Goal: Check status: Check status

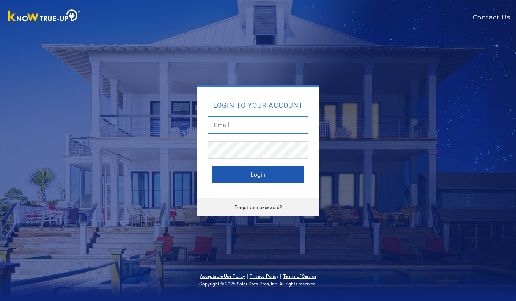
type input "[EMAIL_ADDRESS][DOMAIN_NAME]"
click at [257, 173] on button "Login" at bounding box center [257, 174] width 91 height 17
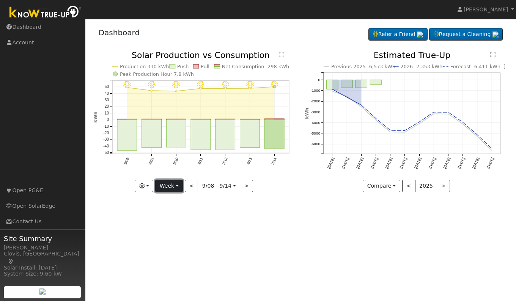
click at [170, 182] on button "Week" at bounding box center [169, 186] width 28 height 13
click at [171, 203] on link "Day" at bounding box center [181, 201] width 53 height 11
type input "[DATE]"
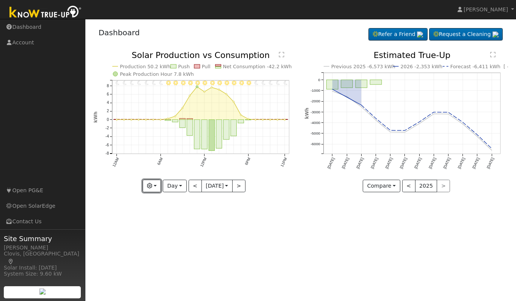
click at [150, 190] on button "button" at bounding box center [152, 186] width 19 height 13
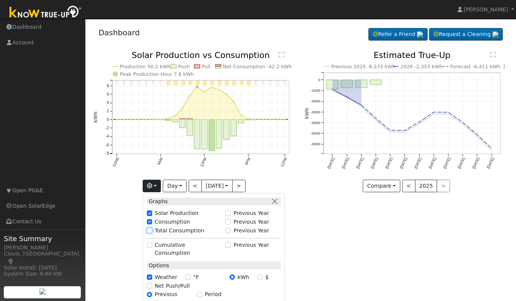
click at [149, 230] on input "Total Consumption" at bounding box center [149, 230] width 5 height 5
checkbox input "true"
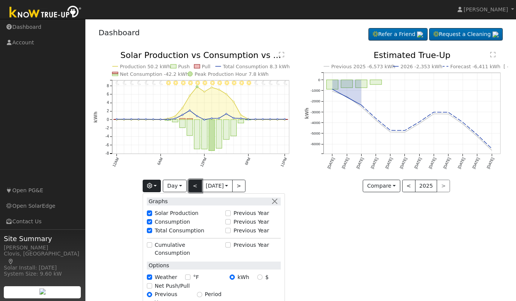
click at [192, 186] on button "<" at bounding box center [194, 186] width 13 height 13
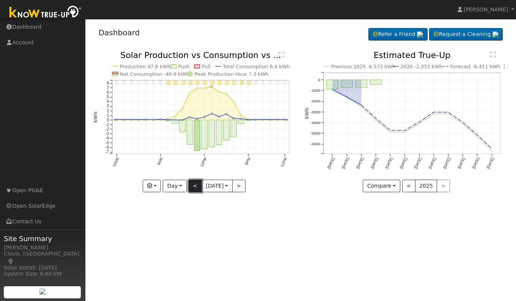
click at [192, 186] on button "<" at bounding box center [194, 186] width 13 height 13
click at [192, 186] on div "11PM - Clear 10PM - Clear 9PM - Clear 8PM - Clear 7PM - Clear 6PM - Clear 5PM -…" at bounding box center [194, 121] width 203 height 141
click at [192, 186] on button "<" at bounding box center [194, 186] width 13 height 13
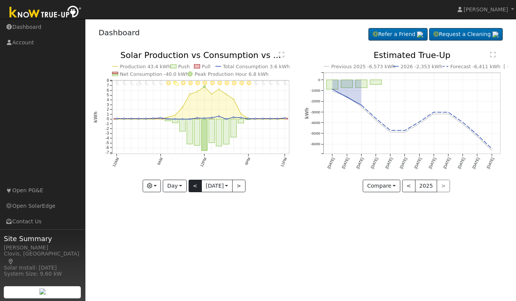
click at [192, 186] on div "11PM - Clear 10PM - Clear 9PM - Clear 8PM - Clear 7PM - Clear 6PM - Clear 5PM -…" at bounding box center [194, 121] width 203 height 141
click at [190, 187] on button "<" at bounding box center [194, 186] width 13 height 13
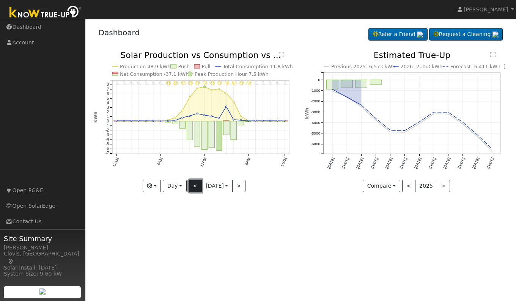
click at [190, 187] on button "<" at bounding box center [194, 186] width 13 height 13
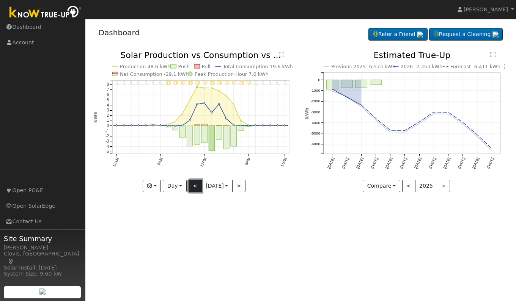
click at [190, 187] on button "<" at bounding box center [194, 186] width 13 height 13
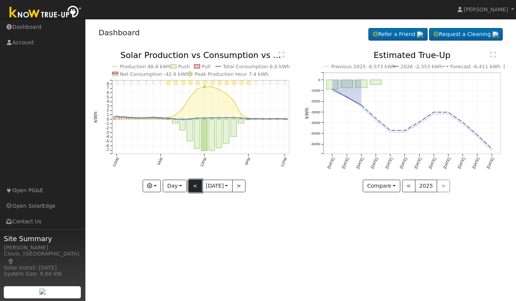
click at [190, 187] on button "<" at bounding box center [194, 186] width 13 height 13
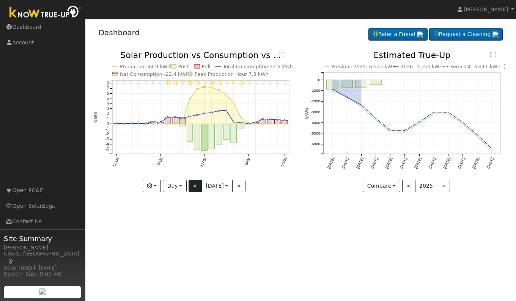
click at [190, 187] on div "11PM - Clear 10PM - Clear 9PM - Clear 8PM - Clear 7PM - Clear 6PM - Clear 5PM -…" at bounding box center [194, 121] width 203 height 141
click at [190, 187] on button "<" at bounding box center [194, 186] width 13 height 13
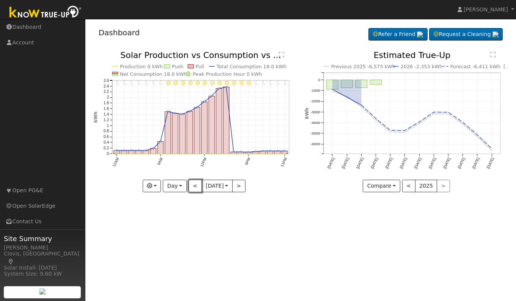
click at [193, 186] on button "<" at bounding box center [194, 186] width 13 height 13
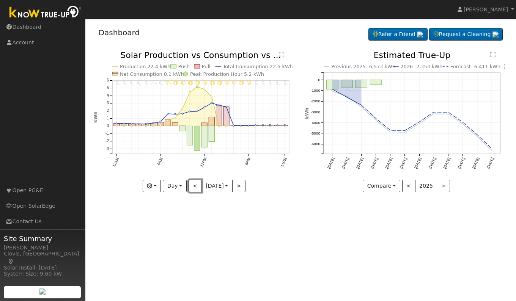
click at [193, 186] on button "<" at bounding box center [194, 186] width 13 height 13
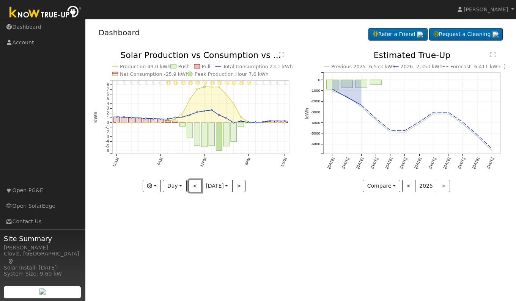
click at [193, 186] on button "<" at bounding box center [194, 186] width 13 height 13
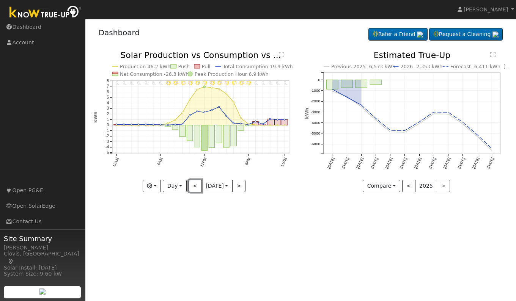
click at [193, 186] on button "<" at bounding box center [194, 186] width 13 height 13
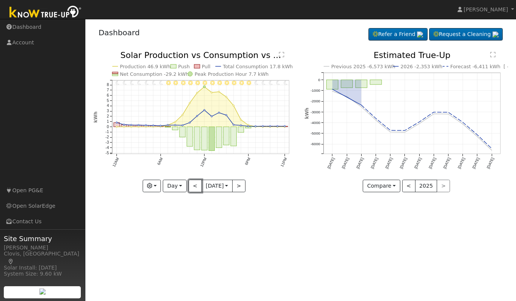
click at [193, 186] on button "<" at bounding box center [194, 186] width 13 height 13
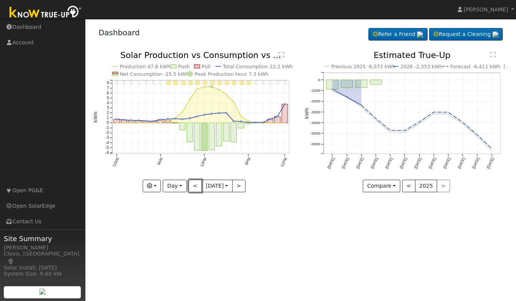
click at [193, 186] on button "<" at bounding box center [194, 186] width 13 height 13
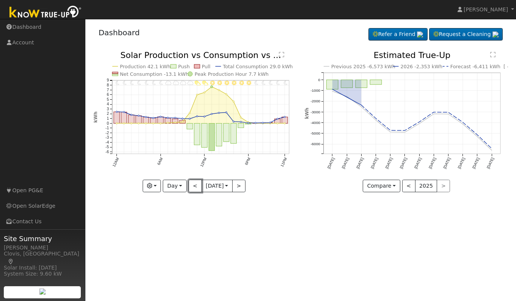
click at [193, 186] on button "<" at bounding box center [194, 186] width 13 height 13
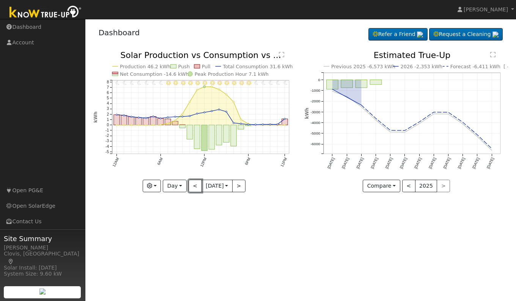
click at [193, 186] on button "<" at bounding box center [194, 186] width 13 height 13
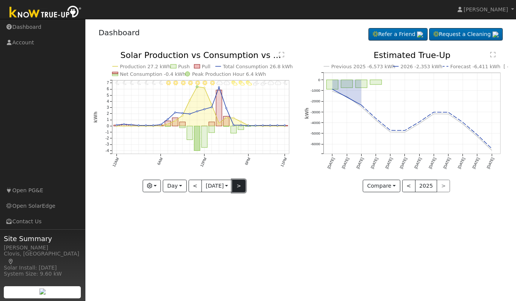
click at [241, 187] on button ">" at bounding box center [238, 186] width 13 height 13
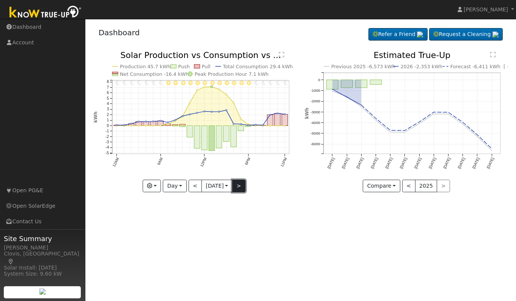
click at [241, 187] on button ">" at bounding box center [238, 186] width 13 height 13
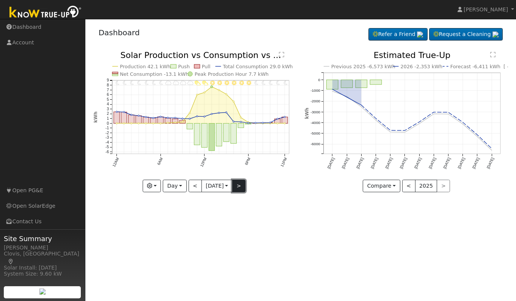
click at [241, 187] on button ">" at bounding box center [238, 186] width 13 height 13
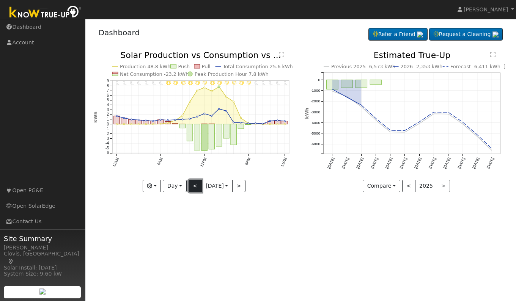
click at [196, 188] on button "<" at bounding box center [194, 186] width 13 height 13
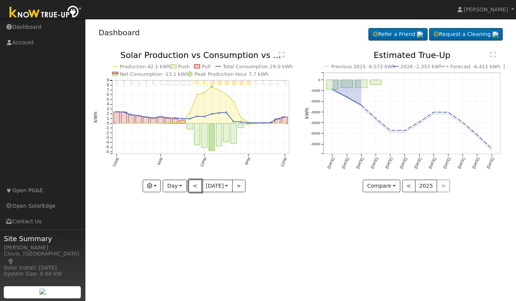
click at [193, 188] on button "<" at bounding box center [194, 186] width 13 height 13
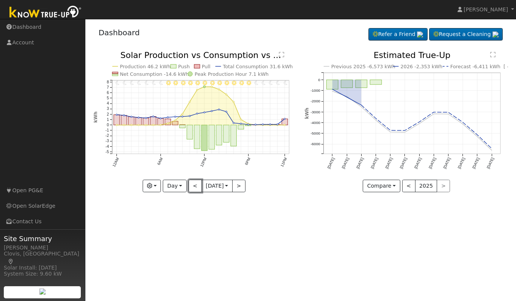
click at [193, 188] on button "<" at bounding box center [194, 186] width 13 height 13
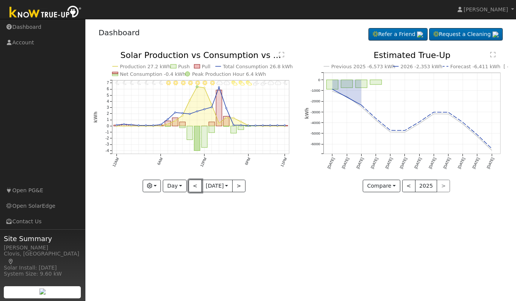
click at [193, 188] on button "<" at bounding box center [194, 186] width 13 height 13
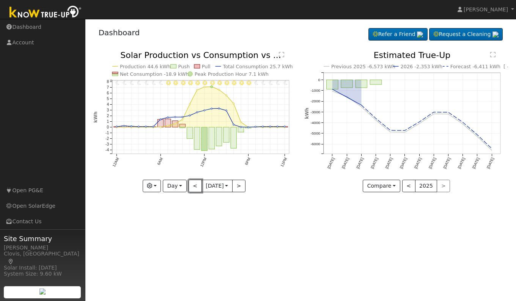
click at [193, 188] on button "<" at bounding box center [194, 186] width 13 height 13
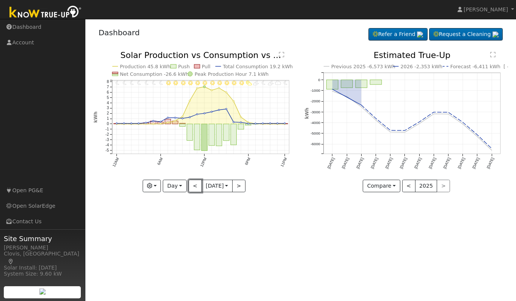
click at [193, 188] on button "<" at bounding box center [194, 186] width 13 height 13
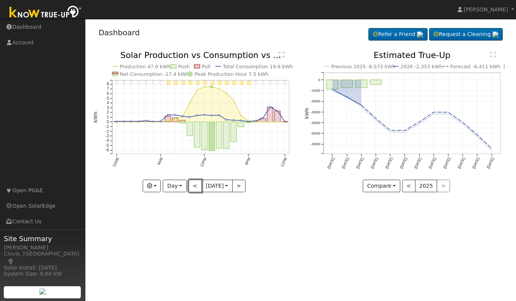
click at [193, 188] on button "<" at bounding box center [194, 186] width 13 height 13
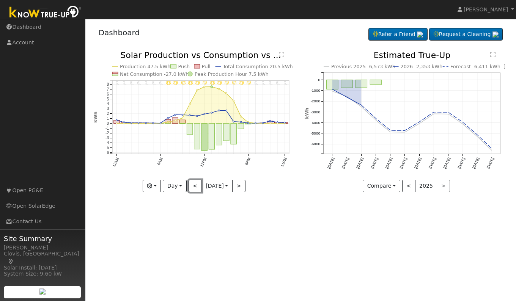
click at [193, 188] on button "<" at bounding box center [194, 186] width 13 height 13
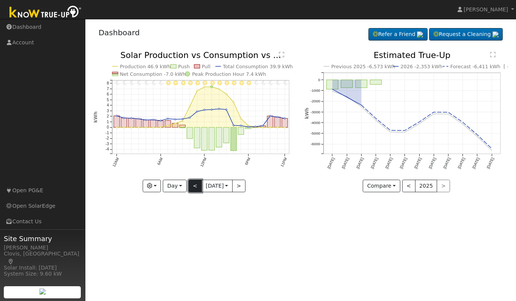
click at [193, 187] on button "<" at bounding box center [194, 186] width 13 height 13
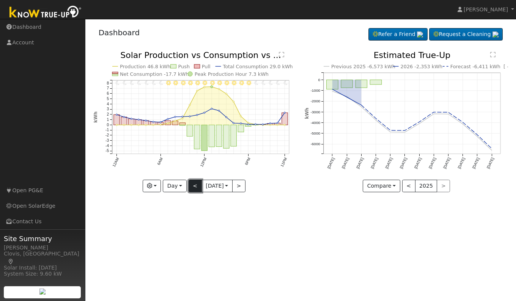
click at [193, 187] on button "<" at bounding box center [194, 186] width 13 height 13
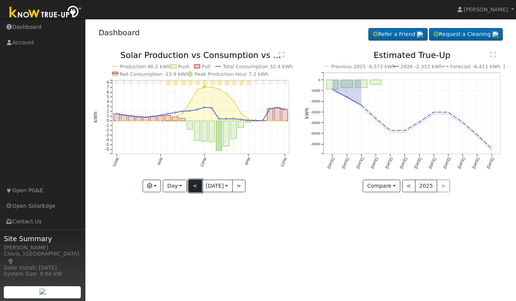
click at [193, 187] on button "<" at bounding box center [194, 186] width 13 height 13
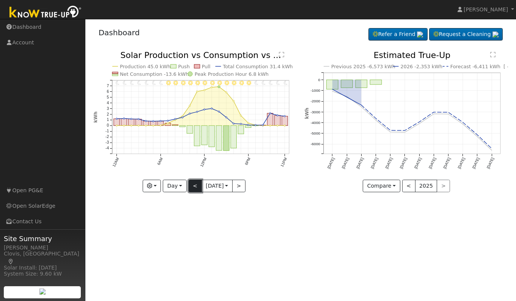
click at [193, 187] on button "<" at bounding box center [194, 186] width 13 height 13
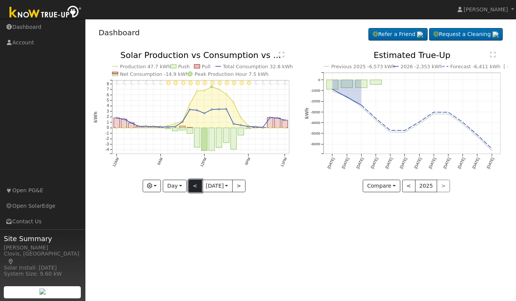
click at [193, 187] on button "<" at bounding box center [194, 186] width 13 height 13
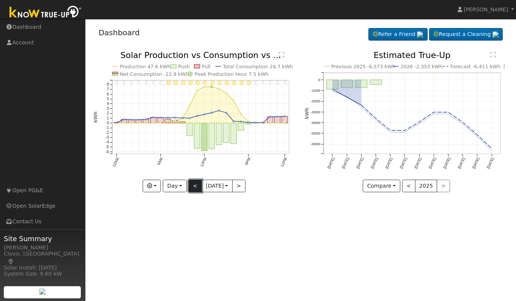
click at [193, 187] on button "<" at bounding box center [194, 186] width 13 height 13
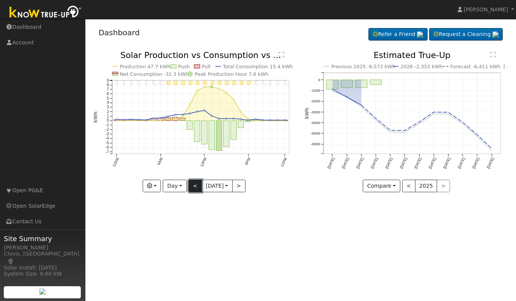
click at [193, 187] on button "<" at bounding box center [194, 186] width 13 height 13
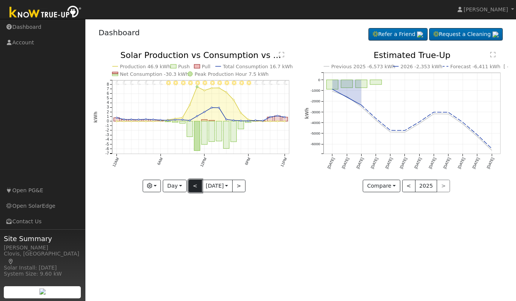
click at [192, 185] on button "<" at bounding box center [194, 186] width 13 height 13
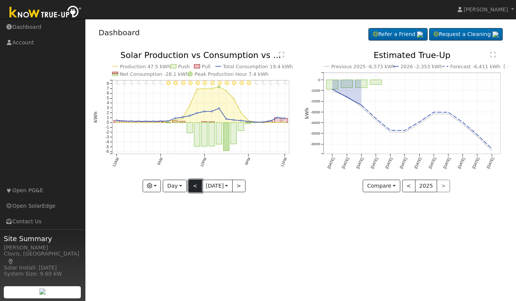
click at [190, 184] on button "<" at bounding box center [194, 186] width 13 height 13
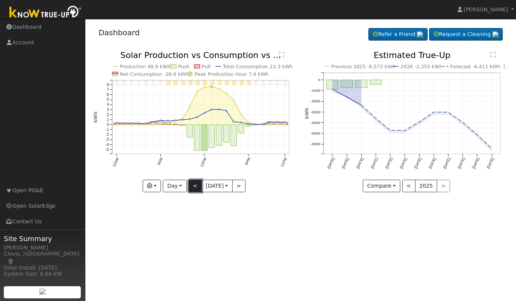
click at [190, 184] on button "<" at bounding box center [194, 186] width 13 height 13
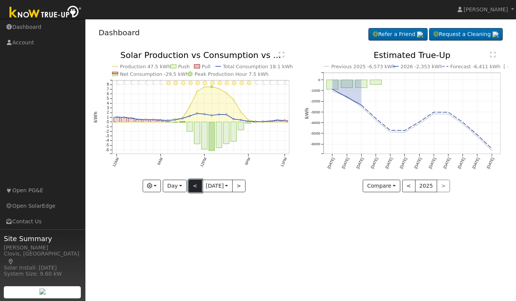
click at [190, 184] on button "<" at bounding box center [194, 186] width 13 height 13
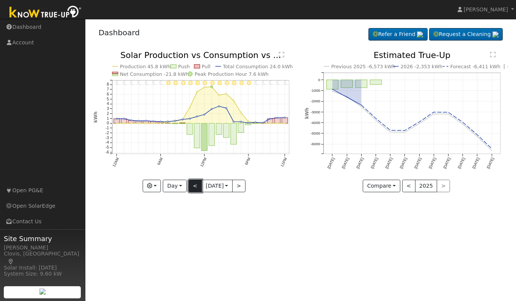
click at [190, 184] on button "<" at bounding box center [194, 186] width 13 height 13
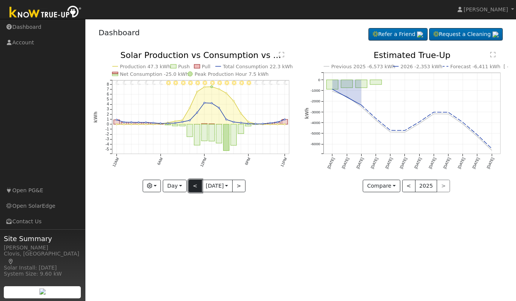
click at [190, 184] on button "<" at bounding box center [194, 186] width 13 height 13
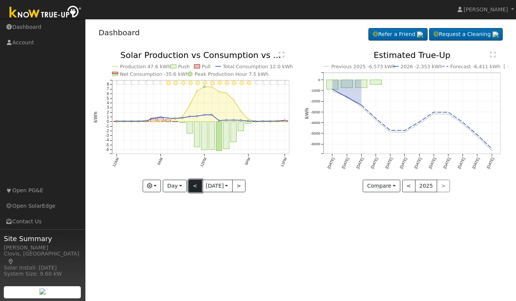
click at [190, 184] on button "<" at bounding box center [194, 186] width 13 height 13
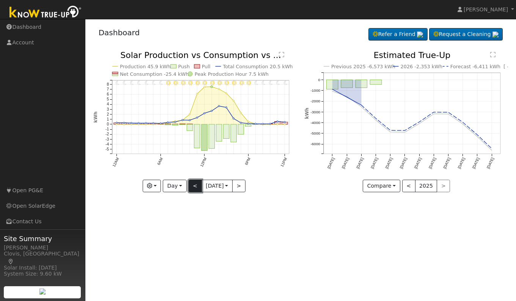
click at [190, 184] on button "<" at bounding box center [194, 186] width 13 height 13
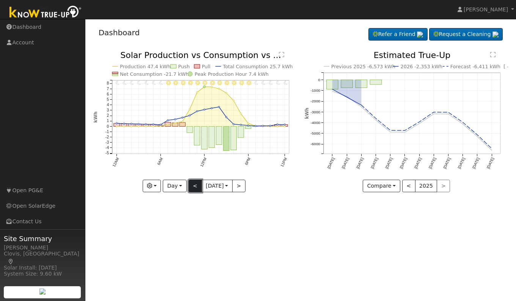
click at [190, 184] on button "<" at bounding box center [194, 186] width 13 height 13
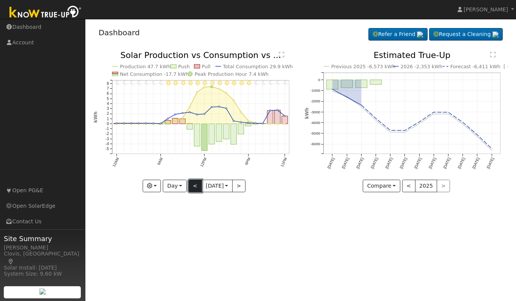
click at [190, 184] on button "<" at bounding box center [194, 186] width 13 height 13
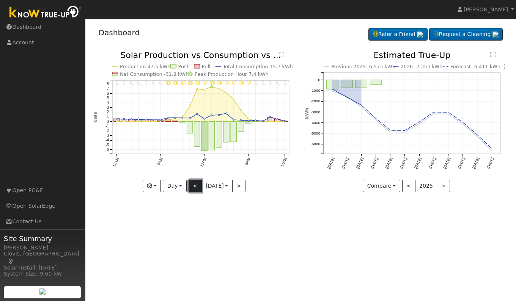
click at [190, 184] on button "<" at bounding box center [194, 186] width 13 height 13
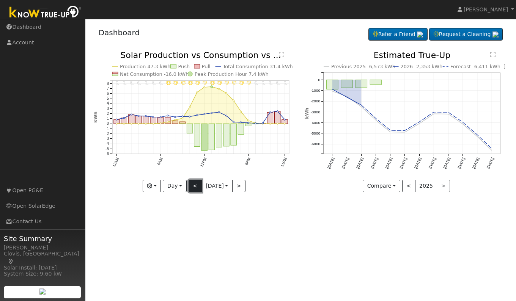
click at [190, 184] on button "<" at bounding box center [194, 186] width 13 height 13
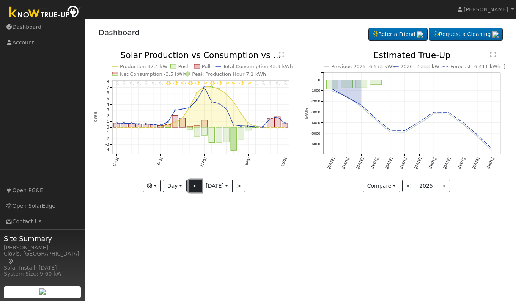
click at [190, 184] on button "<" at bounding box center [194, 186] width 13 height 13
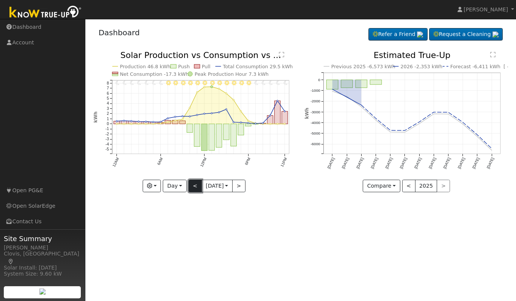
click at [190, 184] on button "<" at bounding box center [194, 186] width 13 height 13
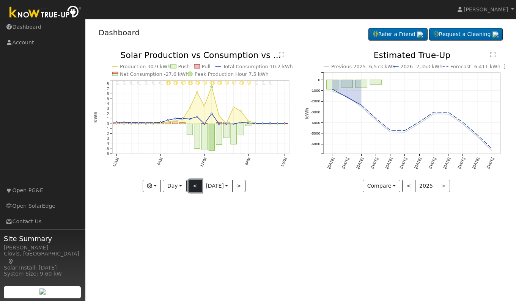
click at [190, 184] on button "<" at bounding box center [194, 186] width 13 height 13
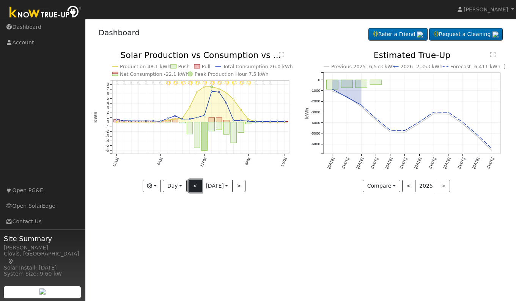
click at [190, 184] on button "<" at bounding box center [194, 186] width 13 height 13
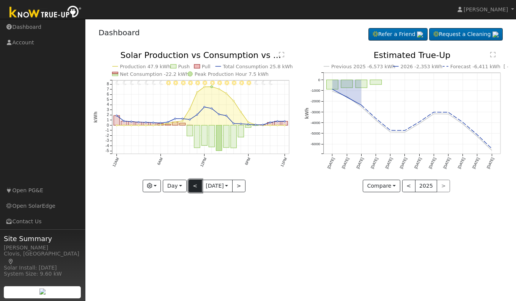
click at [190, 184] on button "<" at bounding box center [194, 186] width 13 height 13
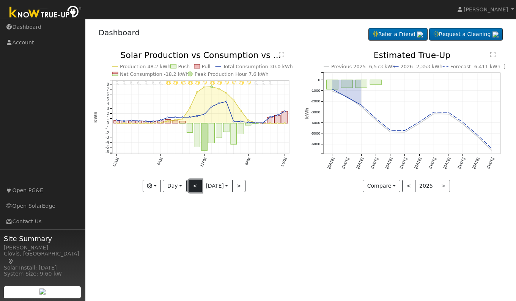
click at [190, 184] on button "<" at bounding box center [194, 186] width 13 height 13
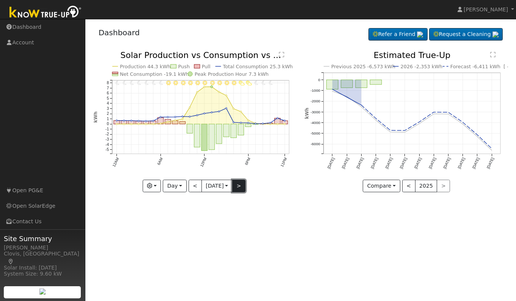
click at [243, 187] on button ">" at bounding box center [238, 186] width 13 height 13
click at [240, 187] on button ">" at bounding box center [238, 186] width 13 height 13
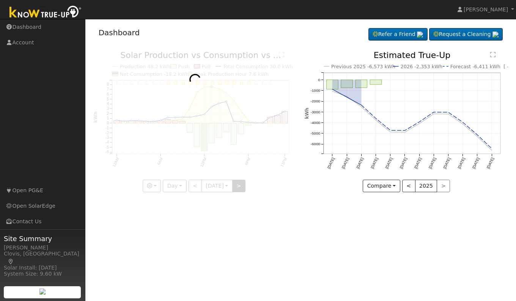
click at [240, 187] on div at bounding box center [194, 121] width 203 height 141
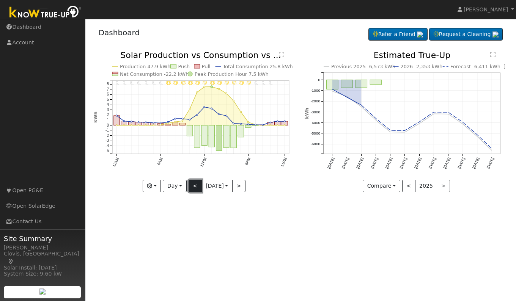
drag, startPoint x: 240, startPoint y: 187, endPoint x: 195, endPoint y: 187, distance: 45.1
click at [195, 187] on button "<" at bounding box center [194, 186] width 13 height 13
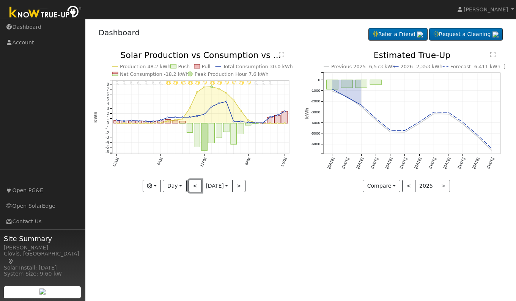
click at [195, 187] on button "<" at bounding box center [194, 186] width 13 height 13
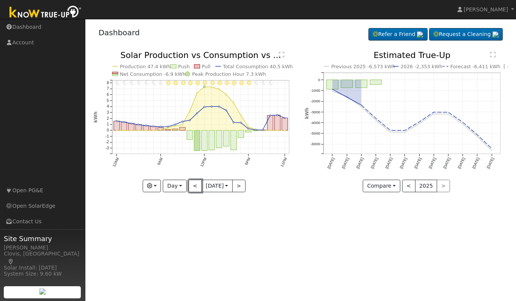
click at [195, 187] on button "<" at bounding box center [194, 186] width 13 height 13
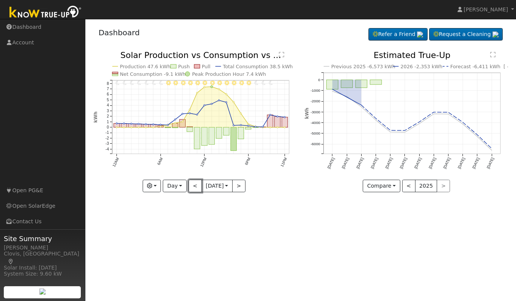
click at [195, 187] on button "<" at bounding box center [194, 186] width 13 height 13
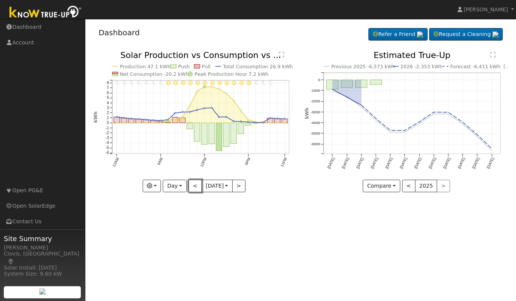
click at [195, 187] on button "<" at bounding box center [194, 186] width 13 height 13
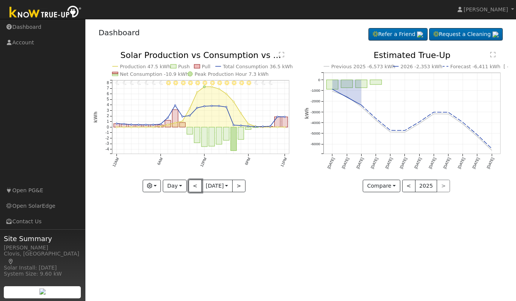
click at [195, 187] on button "<" at bounding box center [194, 186] width 13 height 13
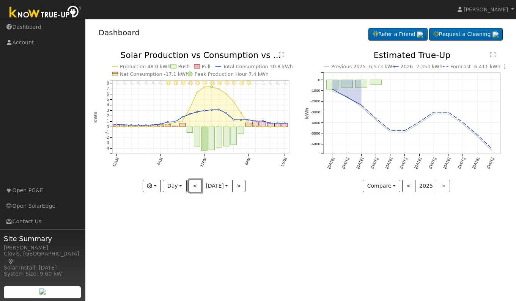
click at [195, 187] on button "<" at bounding box center [194, 186] width 13 height 13
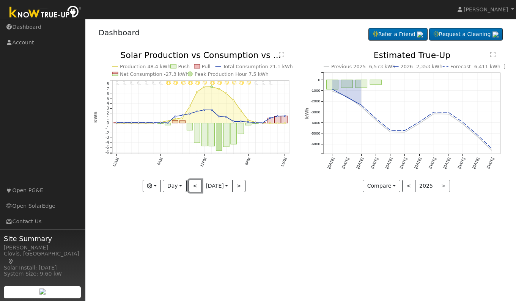
click at [195, 187] on button "<" at bounding box center [194, 186] width 13 height 13
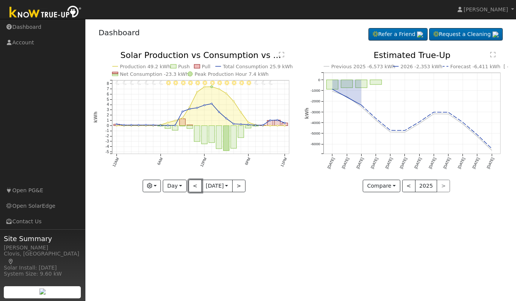
click at [195, 187] on button "<" at bounding box center [194, 186] width 13 height 13
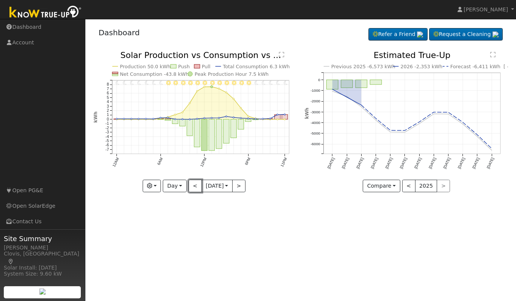
click at [195, 187] on button "<" at bounding box center [194, 186] width 13 height 13
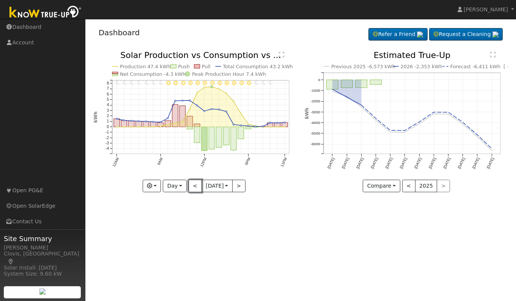
click at [195, 187] on button "<" at bounding box center [194, 186] width 13 height 13
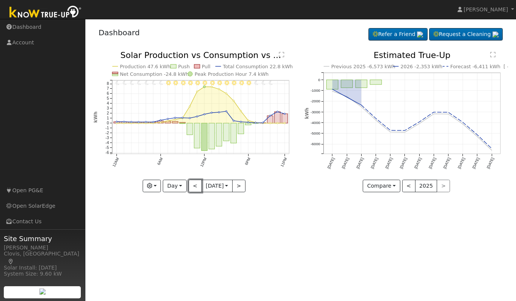
click at [195, 187] on button "<" at bounding box center [194, 186] width 13 height 13
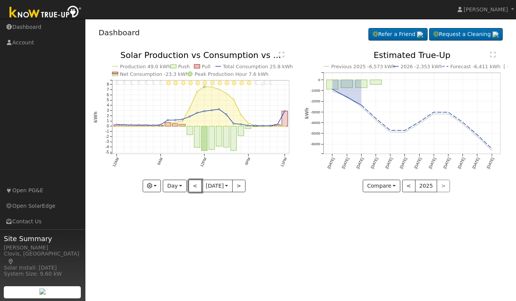
click at [195, 187] on button "<" at bounding box center [194, 186] width 13 height 13
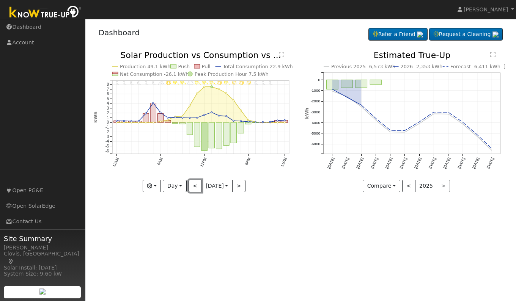
click at [195, 187] on button "<" at bounding box center [194, 186] width 13 height 13
click at [192, 188] on button "<" at bounding box center [194, 186] width 13 height 13
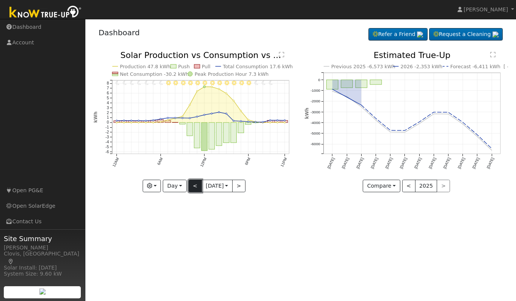
click at [192, 188] on button "<" at bounding box center [194, 186] width 13 height 13
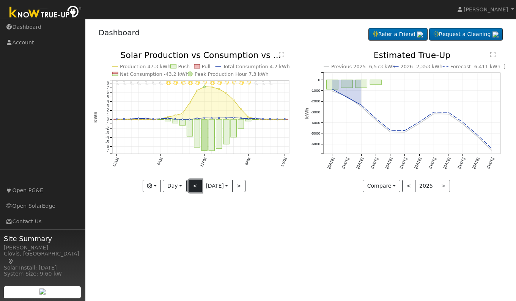
click at [192, 188] on button "<" at bounding box center [194, 186] width 13 height 13
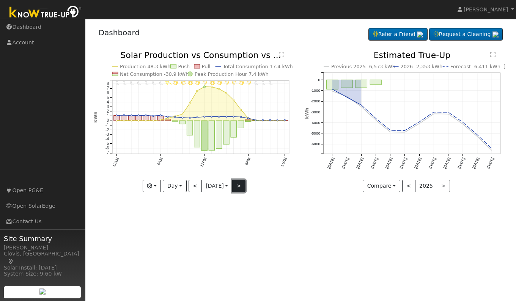
click at [236, 185] on button ">" at bounding box center [238, 186] width 13 height 13
click at [236, 185] on div "11PM - undefined 10PM - undefined 9PM - Clear 8PM - Clear 7PM - Clear 6PM - Cle…" at bounding box center [194, 121] width 203 height 141
click at [236, 185] on button ">" at bounding box center [238, 186] width 13 height 13
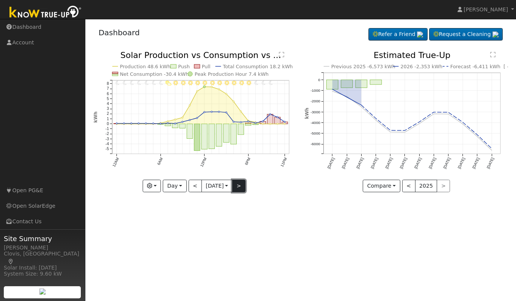
click at [236, 185] on button ">" at bounding box center [238, 186] width 13 height 13
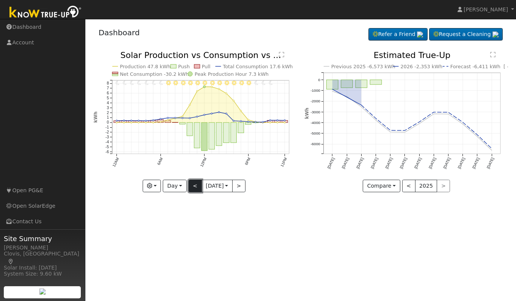
click at [190, 190] on button "<" at bounding box center [194, 186] width 13 height 13
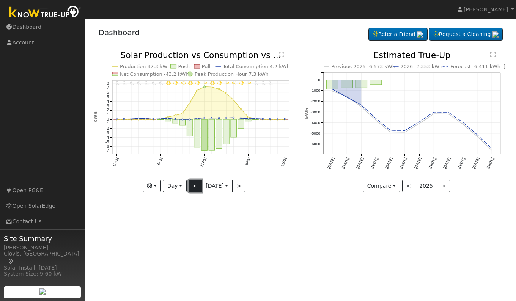
click at [190, 190] on button "<" at bounding box center [194, 186] width 13 height 13
click at [194, 187] on button "<" at bounding box center [194, 186] width 13 height 13
click at [189, 187] on button "<" at bounding box center [194, 186] width 13 height 13
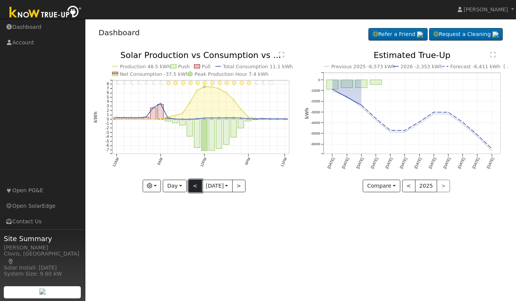
click at [189, 187] on button "<" at bounding box center [194, 186] width 13 height 13
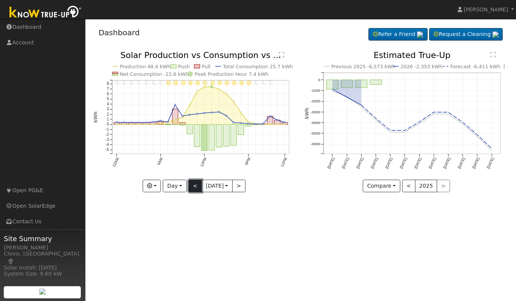
click at [189, 187] on button "<" at bounding box center [194, 186] width 13 height 13
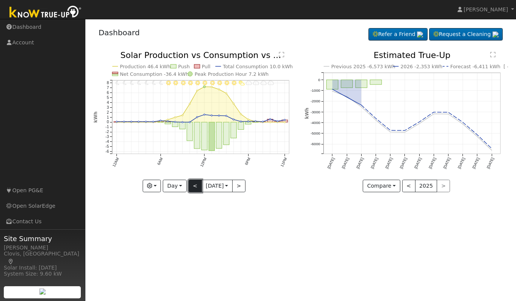
click at [189, 187] on button "<" at bounding box center [194, 186] width 13 height 13
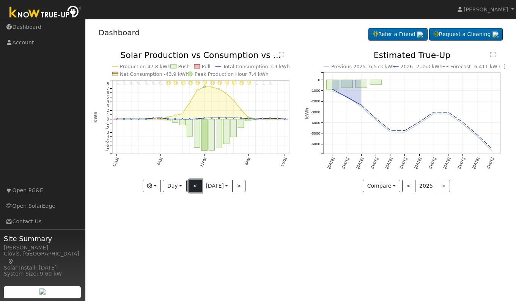
click at [189, 187] on button "<" at bounding box center [194, 186] width 13 height 13
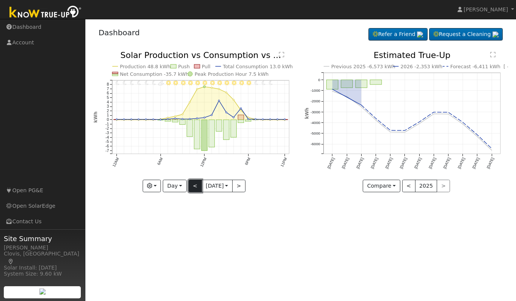
click at [189, 187] on button "<" at bounding box center [194, 186] width 13 height 13
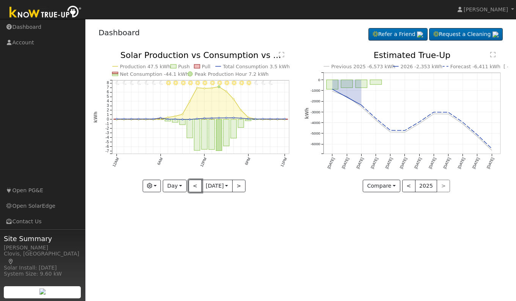
click at [189, 187] on button "<" at bounding box center [194, 186] width 13 height 13
type input "[DATE]"
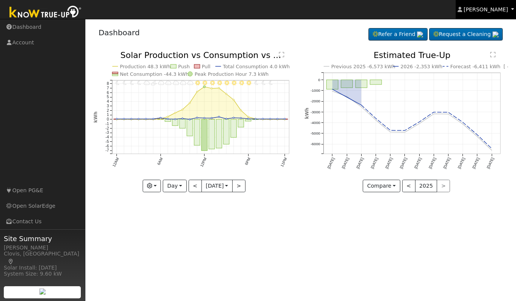
click at [488, 11] on span "[PERSON_NAME]" at bounding box center [485, 9] width 44 height 6
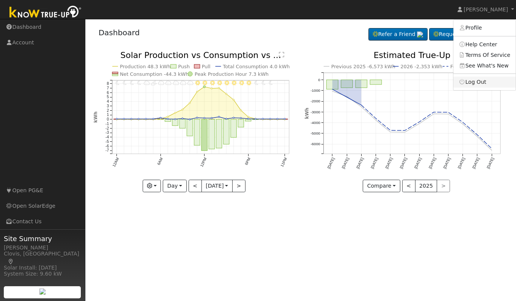
click at [484, 82] on link "Log Out" at bounding box center [484, 82] width 62 height 11
